Goal: Information Seeking & Learning: Find specific fact

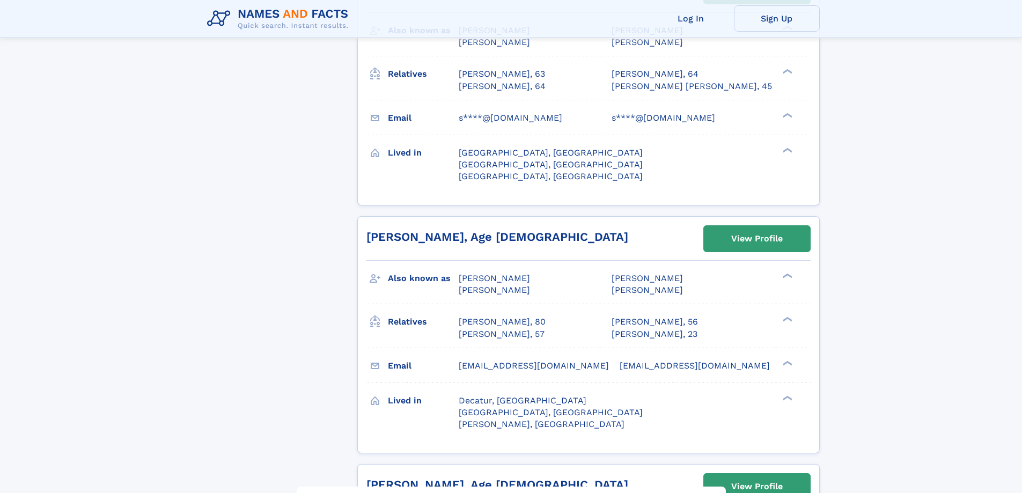
scroll to position [4897, 0]
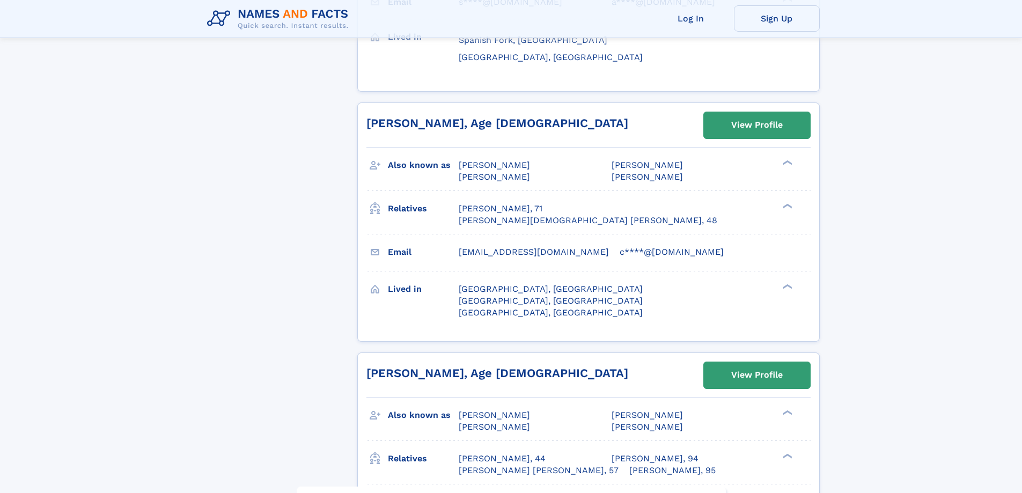
scroll to position [4346, 0]
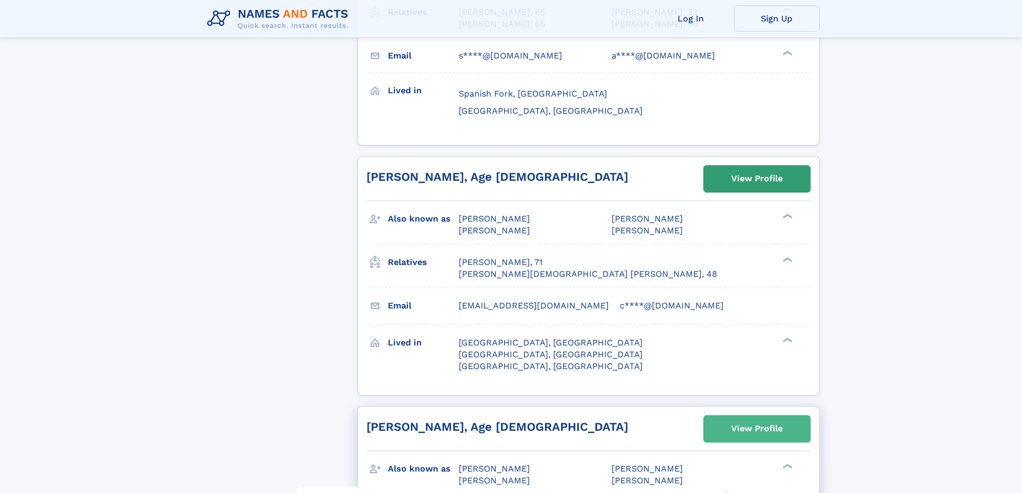
click at [752, 416] on div "View Profile" at bounding box center [757, 428] width 52 height 25
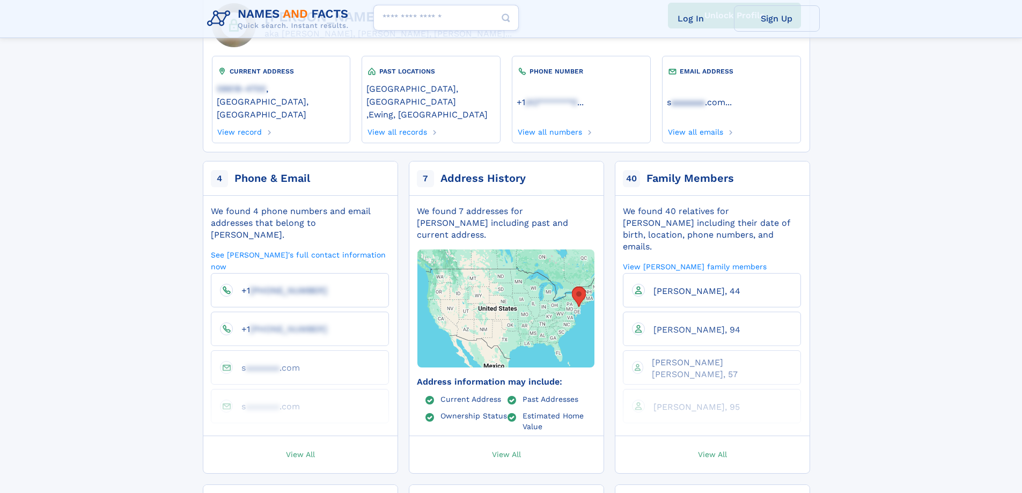
scroll to position [161, 0]
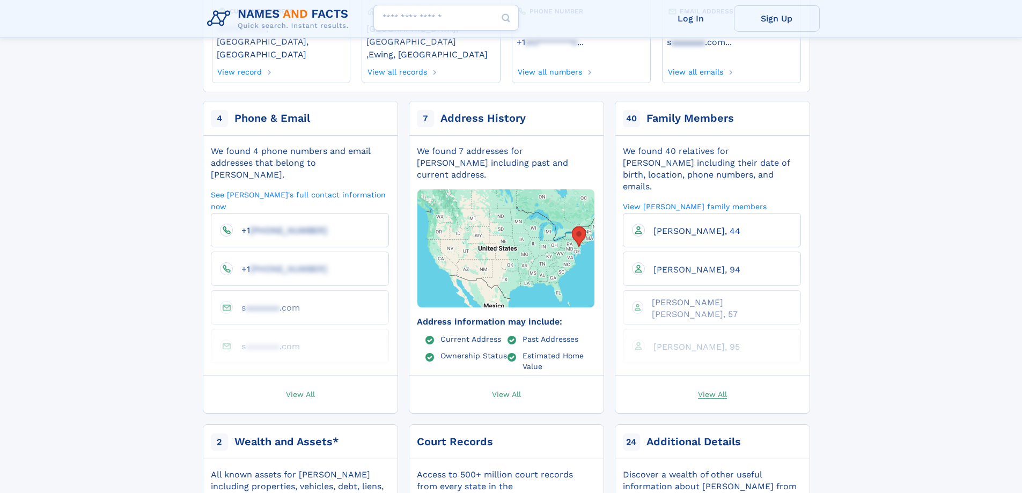
click at [714, 389] on span "View All" at bounding box center [712, 394] width 29 height 10
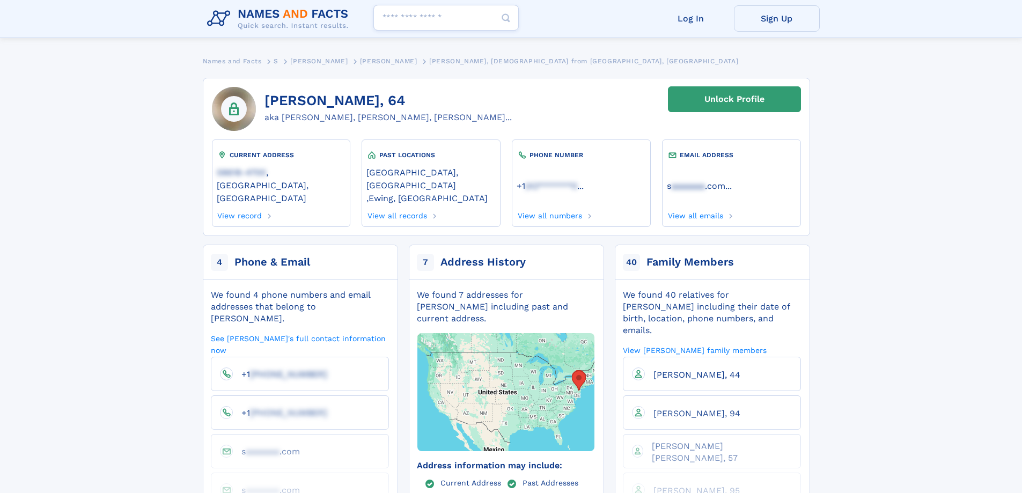
scroll to position [0, 0]
